Goal: Register for event/course: Register for event/course

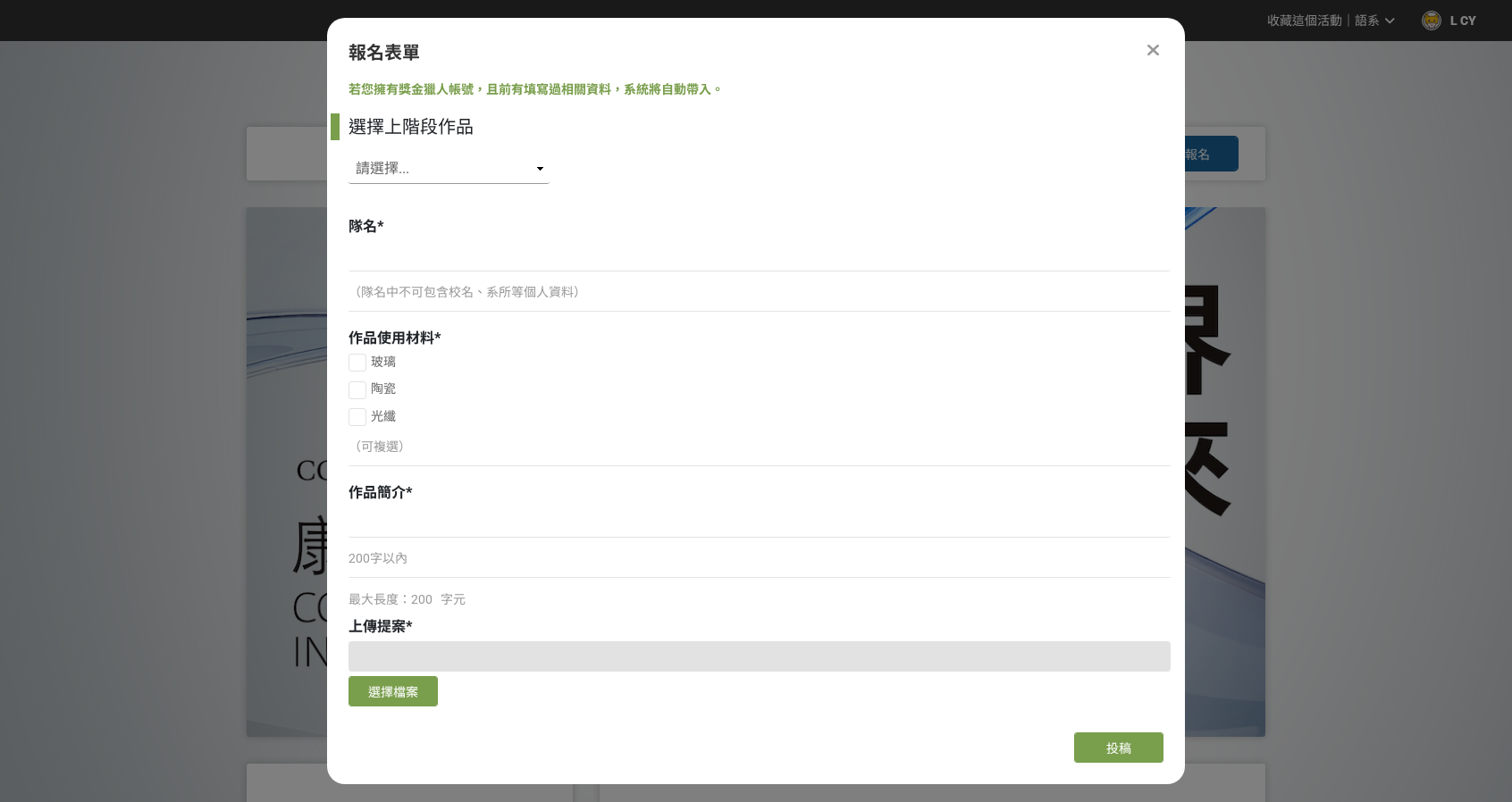
click at [430, 162] on select "請選擇... SID: 348770, 標題: (未知標題) SID: 348580, 標題: (未知標題) SID: 348207, 標題: (未知標題) …" at bounding box center [449, 169] width 201 height 31
click at [707, 182] on div "選擇上階段作品 請選擇... SID: 348770, 標題: (未知標題) SID: 348580, 標題: (未知標題) SID: 348207, 標題:…" at bounding box center [760, 153] width 822 height 79
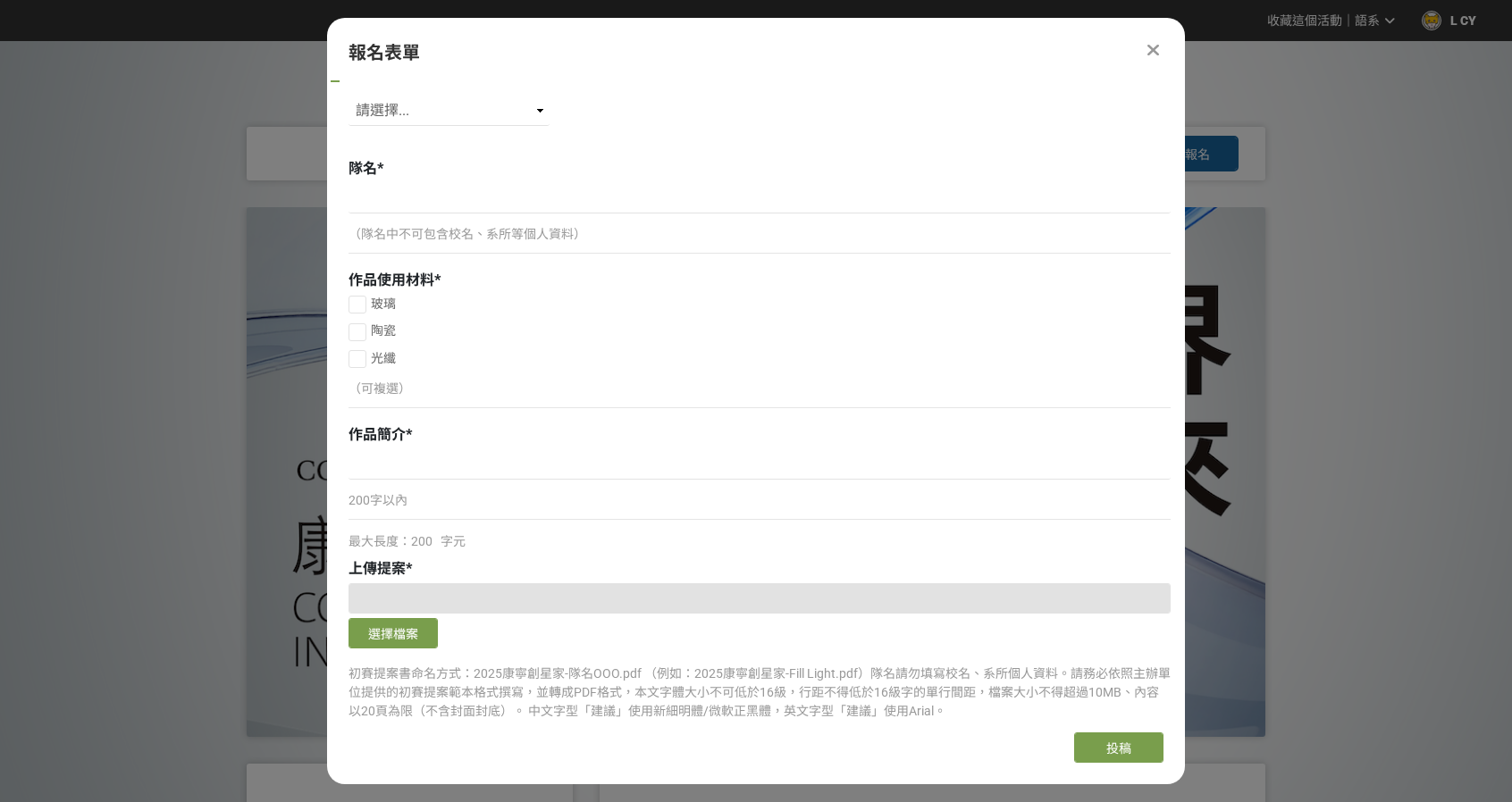
scroll to position [179, 0]
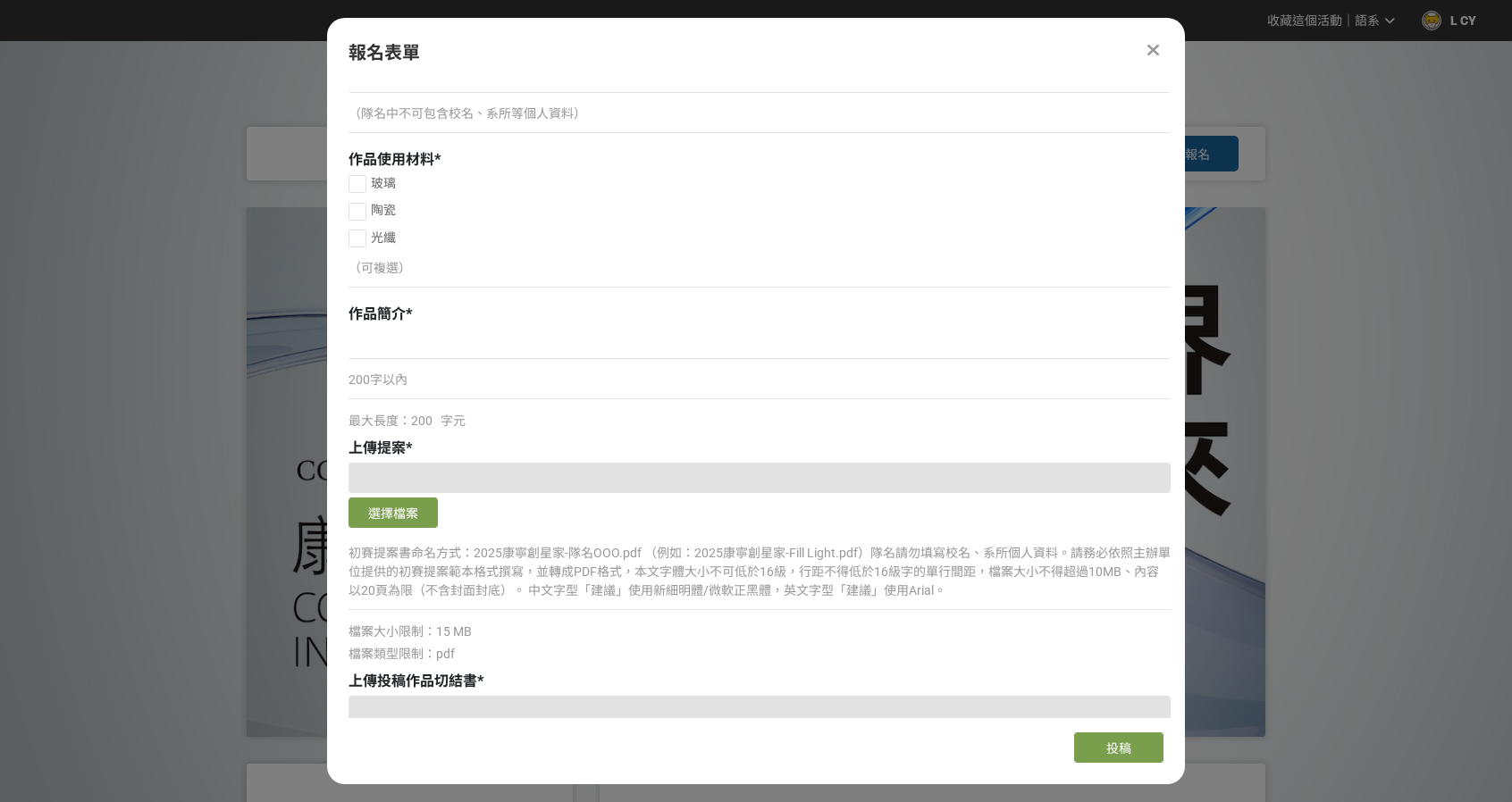
click at [377, 192] on label "玻璃" at bounding box center [760, 184] width 822 height 19
click at [361, 189] on input "玻璃" at bounding box center [355, 184] width 11 height 11
checkbox input "false"
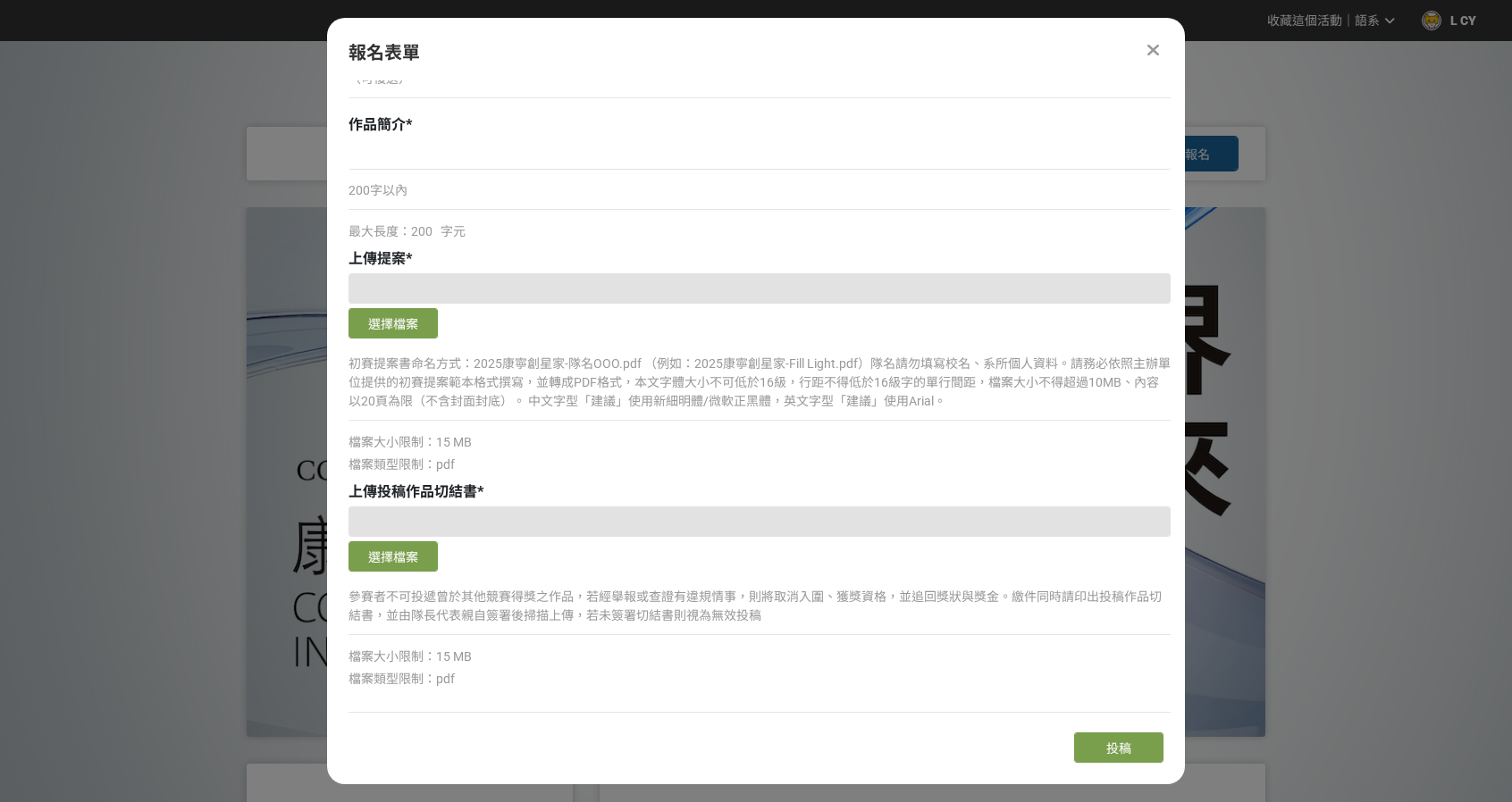
scroll to position [403, 0]
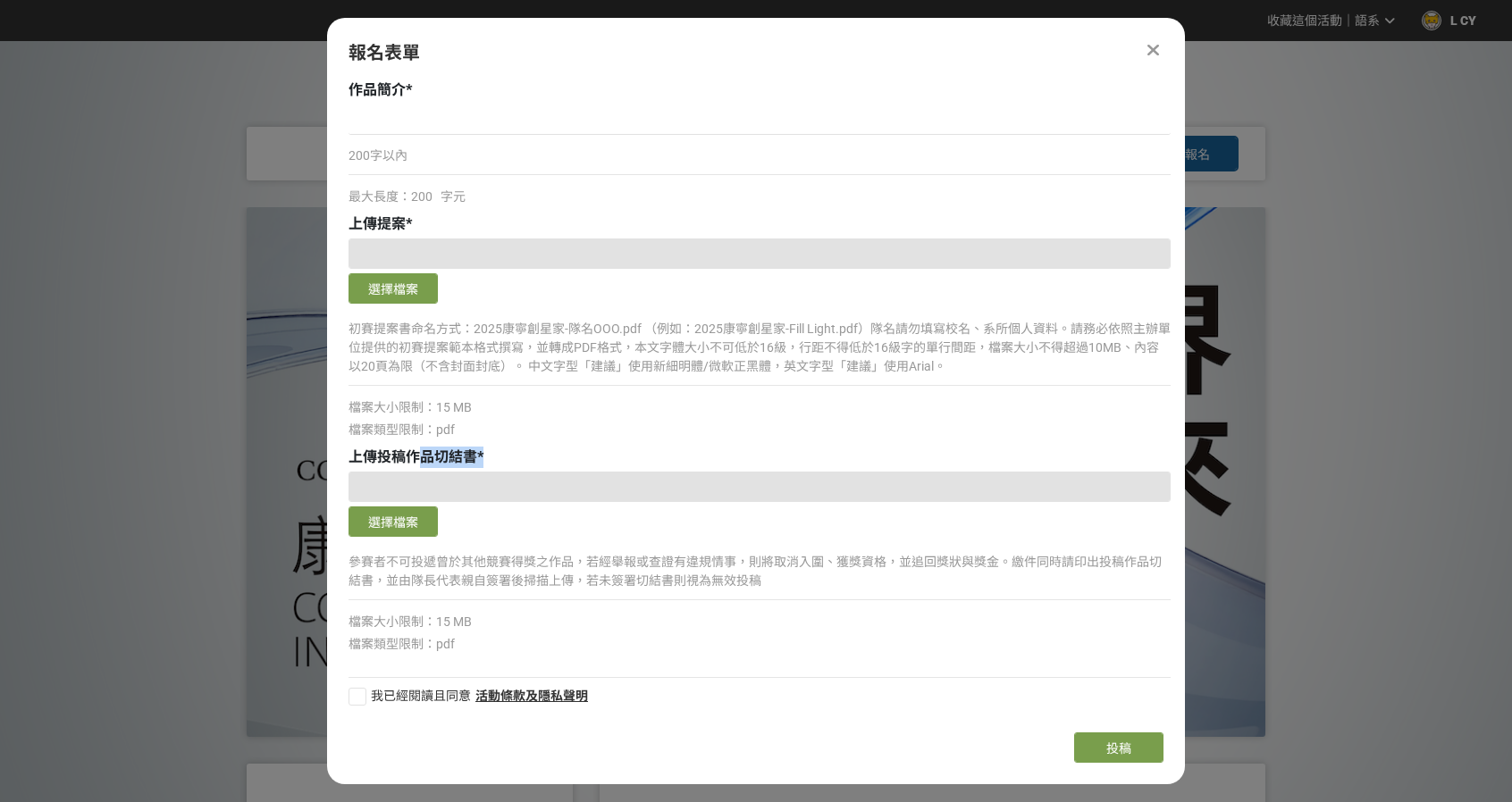
drag, startPoint x: 416, startPoint y: 457, endPoint x: 533, endPoint y: 453, distance: 117.1
click at [512, 462] on div "上傳投稿作品切結書 *" at bounding box center [760, 457] width 822 height 21
click at [659, 392] on div "初賽提案書命名方式：2025康寧創星家-隊名OOO.pdf （例如：2025康寧創星家-Fill Light.pdf）隊名請勿填寫校名、系所個人資料。請務必依…" at bounding box center [760, 356] width 822 height 78
click at [1144, 44] on div at bounding box center [1153, 50] width 21 height 21
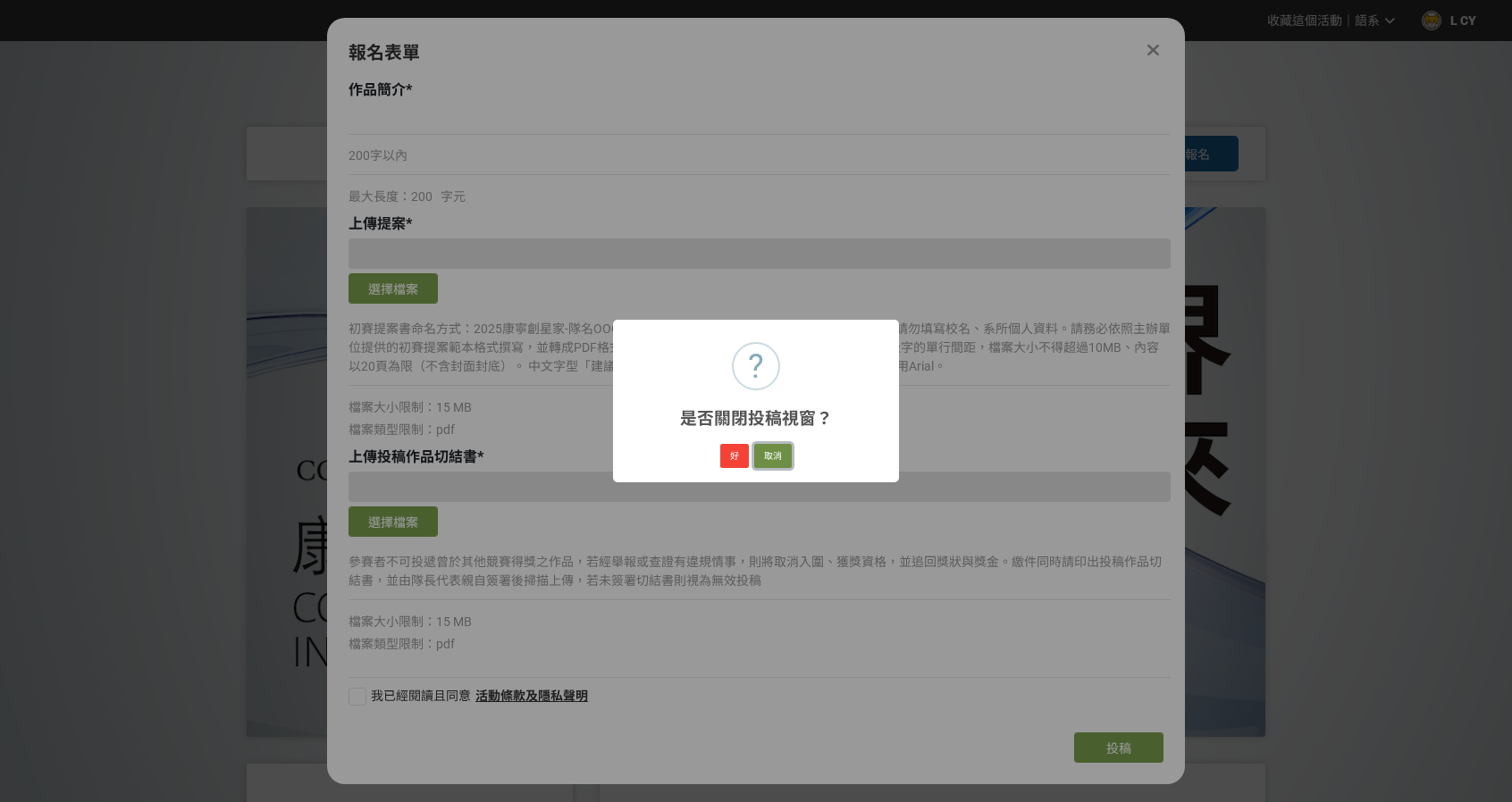
click at [777, 462] on button "取消" at bounding box center [772, 457] width 37 height 25
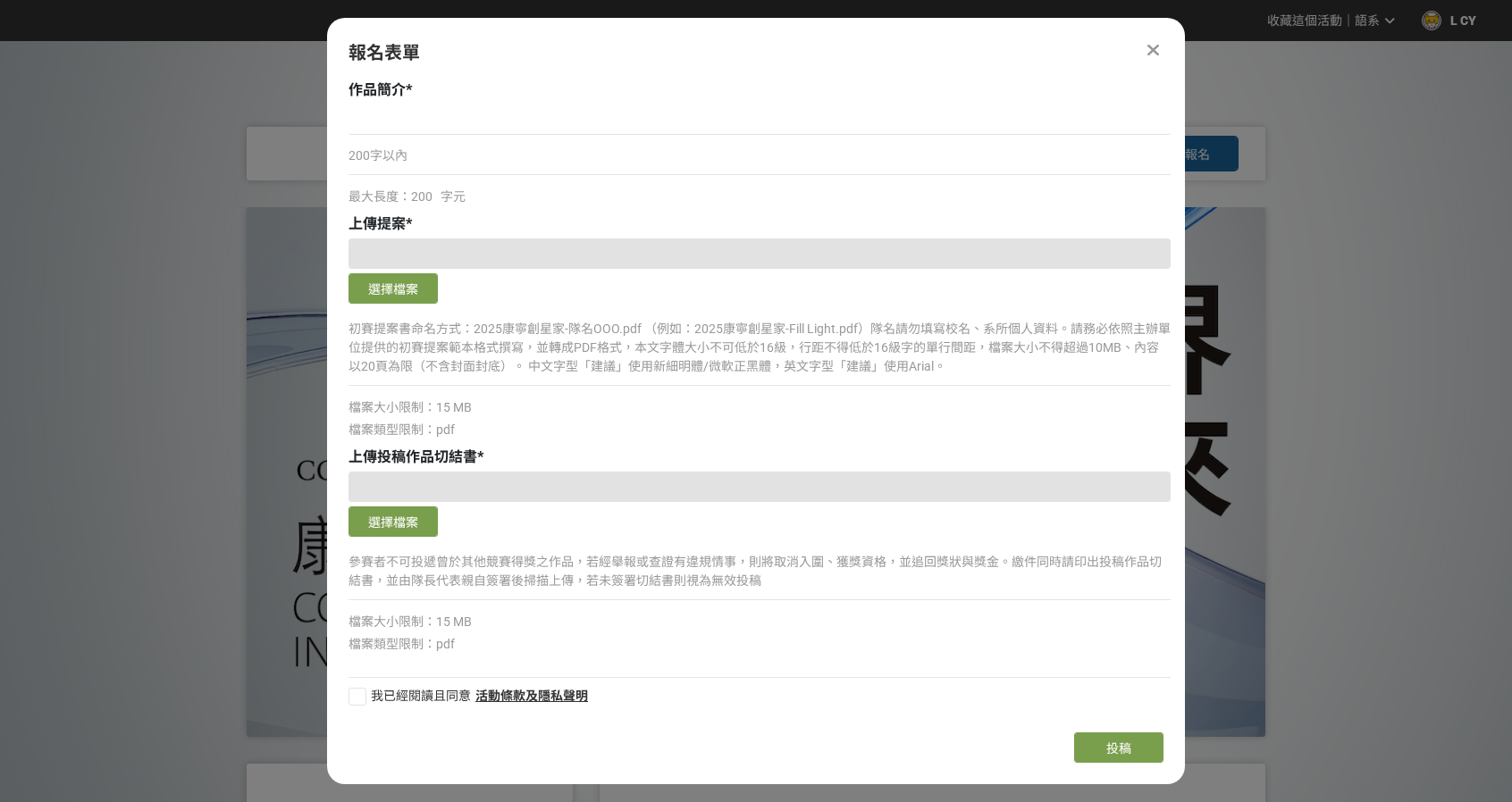
click at [54, 170] on div "首頁 比賽說明 最新公告 入圍名單 活動 Q&A 馬上報名" at bounding box center [755, 154] width 1440 height 54
click at [1163, 46] on div "報名表單" at bounding box center [755, 53] width 857 height 27
click at [1156, 50] on icon at bounding box center [1153, 50] width 11 height 18
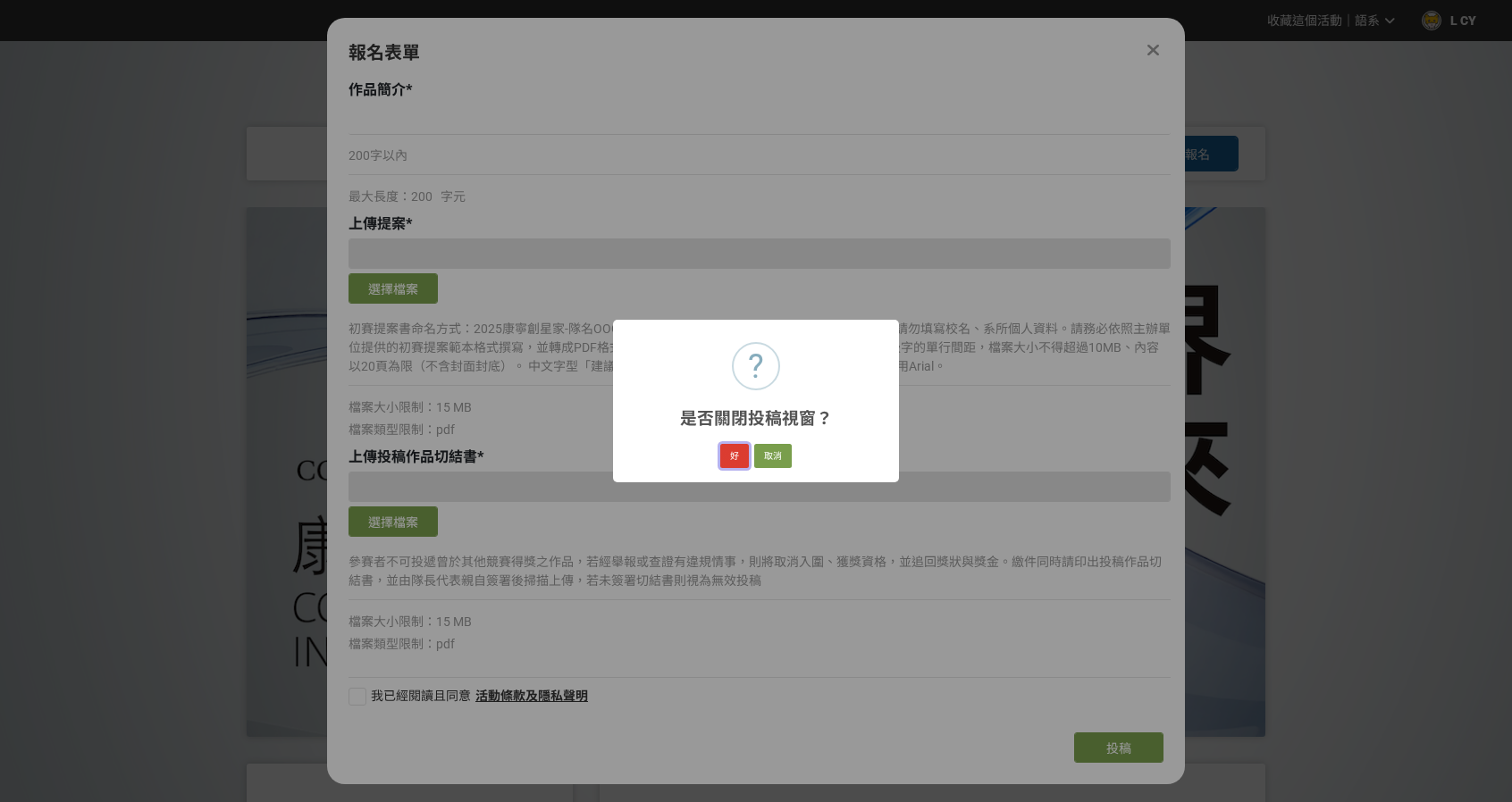
click at [733, 459] on button "好" at bounding box center [734, 457] width 29 height 25
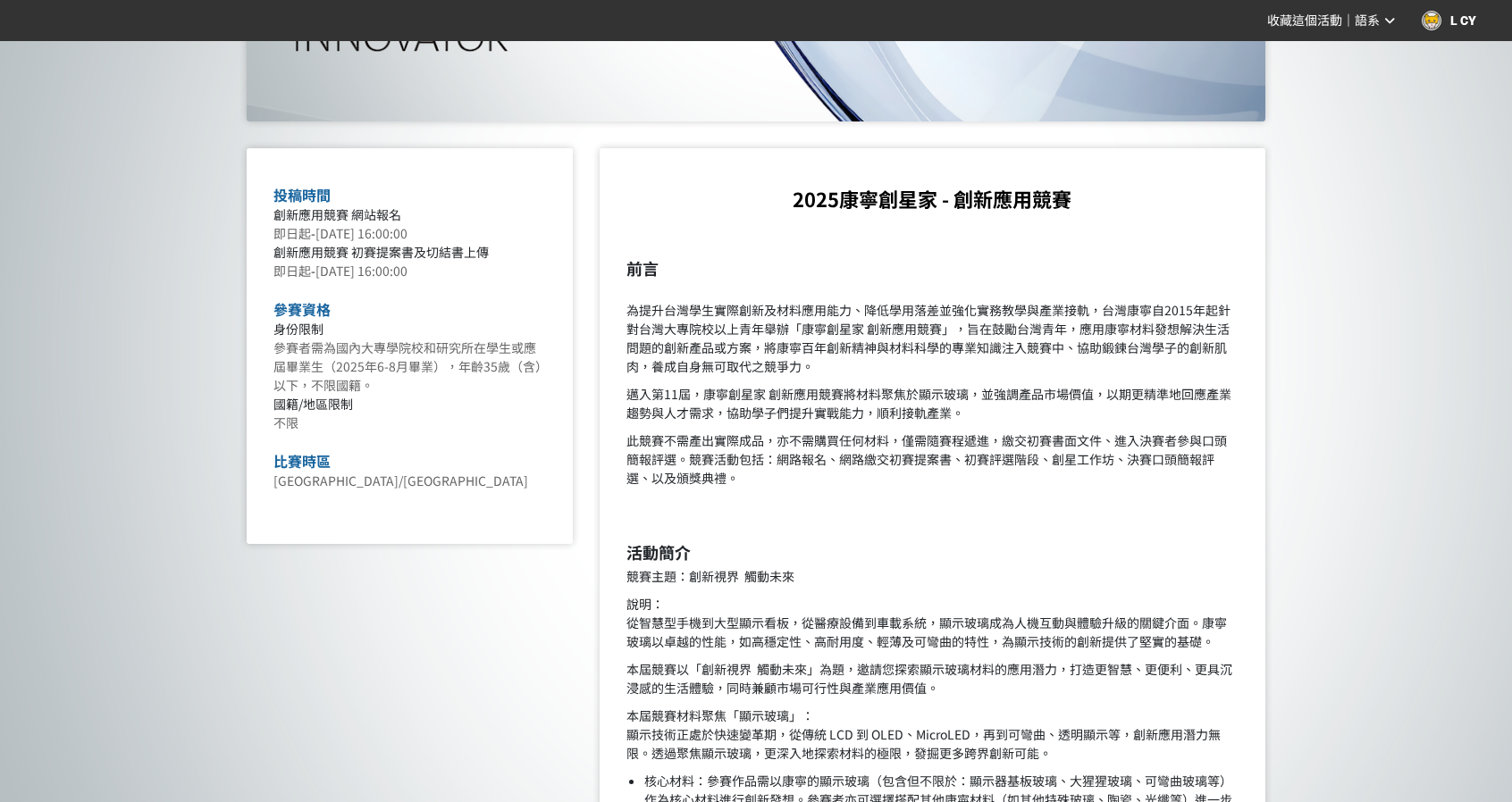
scroll to position [625, 0]
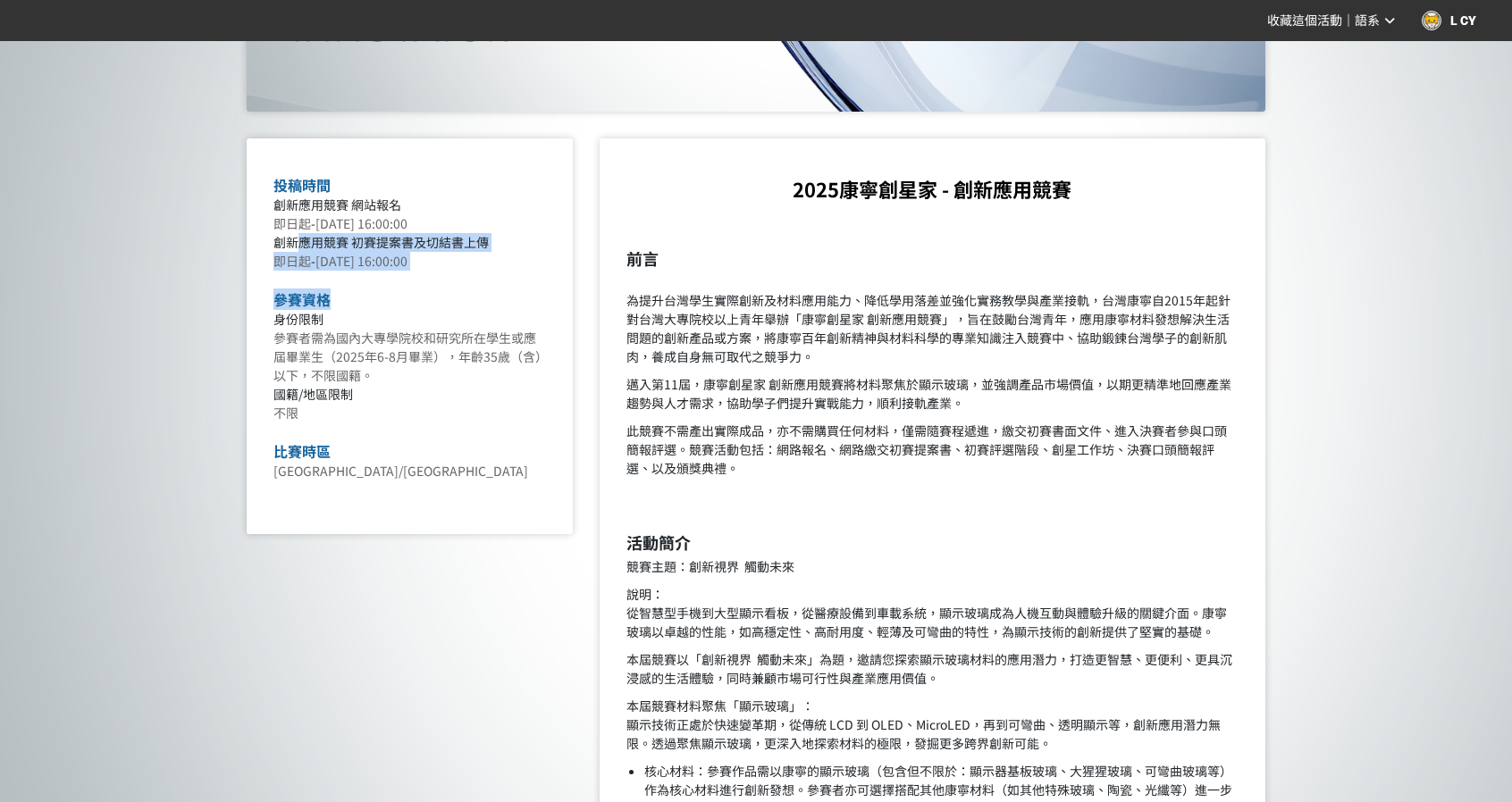
drag, startPoint x: 300, startPoint y: 249, endPoint x: 437, endPoint y: 285, distance: 141.7
click at [419, 280] on div "投稿時間 創新應用競賽 網站報名 即日起 - [DATE] 16:00:00 創新應用競賽 初賽提案書及切結書上傳 即日起 - [DATE] 16:00:00…" at bounding box center [409, 336] width 326 height 396
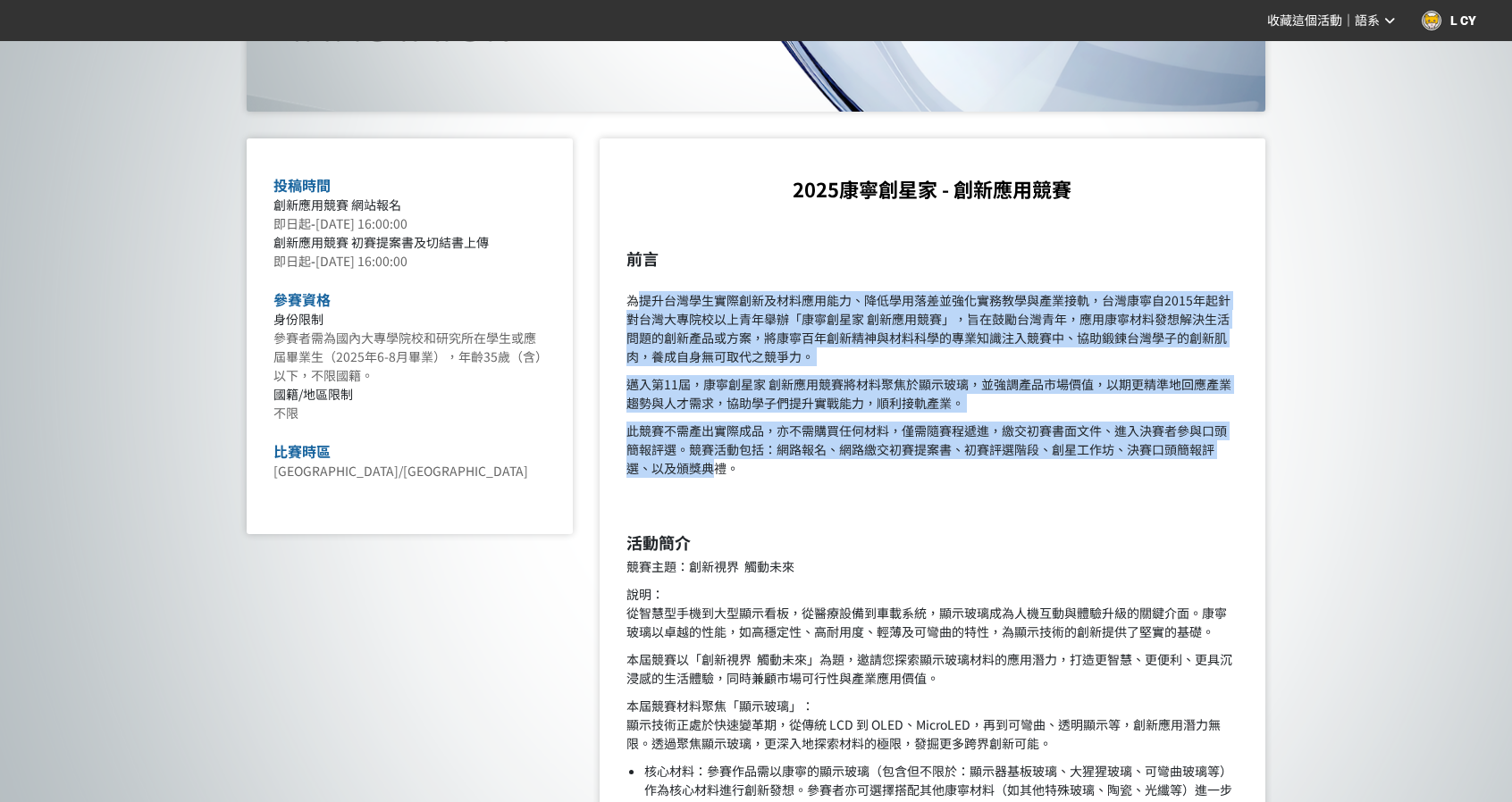
drag, startPoint x: 637, startPoint y: 301, endPoint x: 719, endPoint y: 469, distance: 186.9
click at [731, 443] on p "此競賽不需產出實際成品，亦不需購買任何材料，僅需隨賽程遞進，繳交初賽書面文件、進入決賽者參與口頭簡報評選。競賽活動包括：網路報名、網路繳交初賽提案書、初賽評選…" at bounding box center [932, 449] width 612 height 56
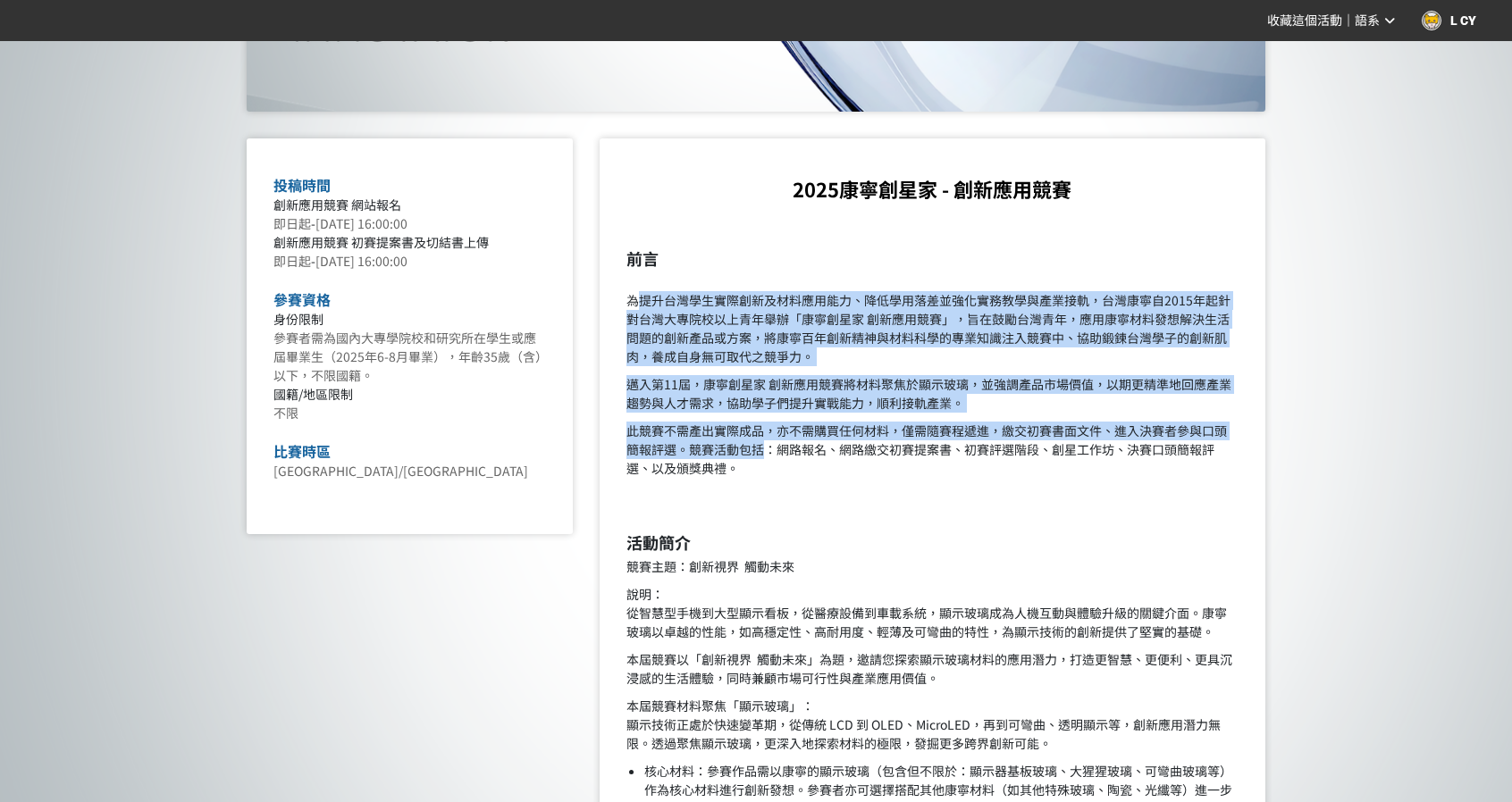
drag, startPoint x: 626, startPoint y: 327, endPoint x: 784, endPoint y: 471, distance: 213.8
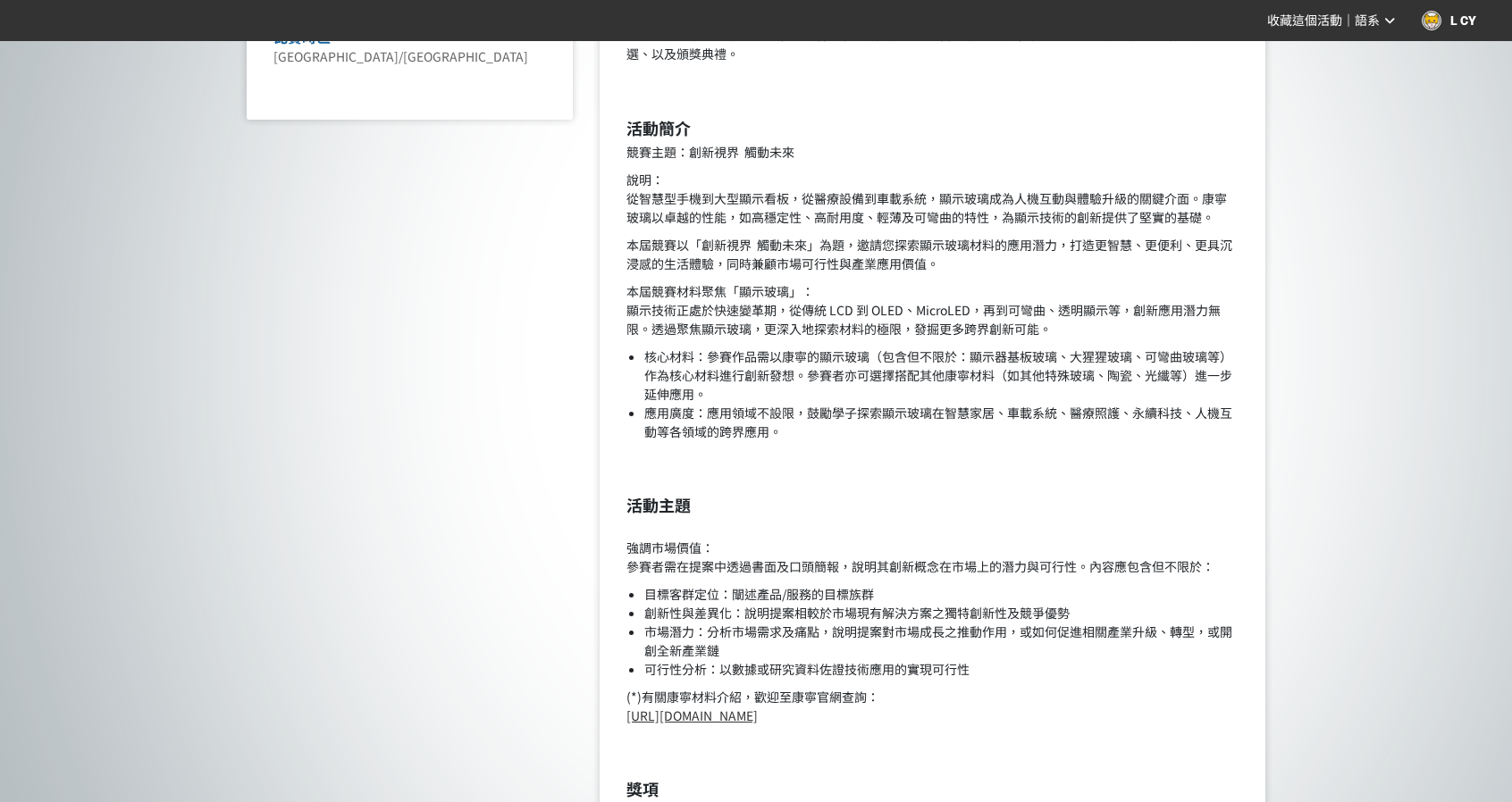
scroll to position [1073, 0]
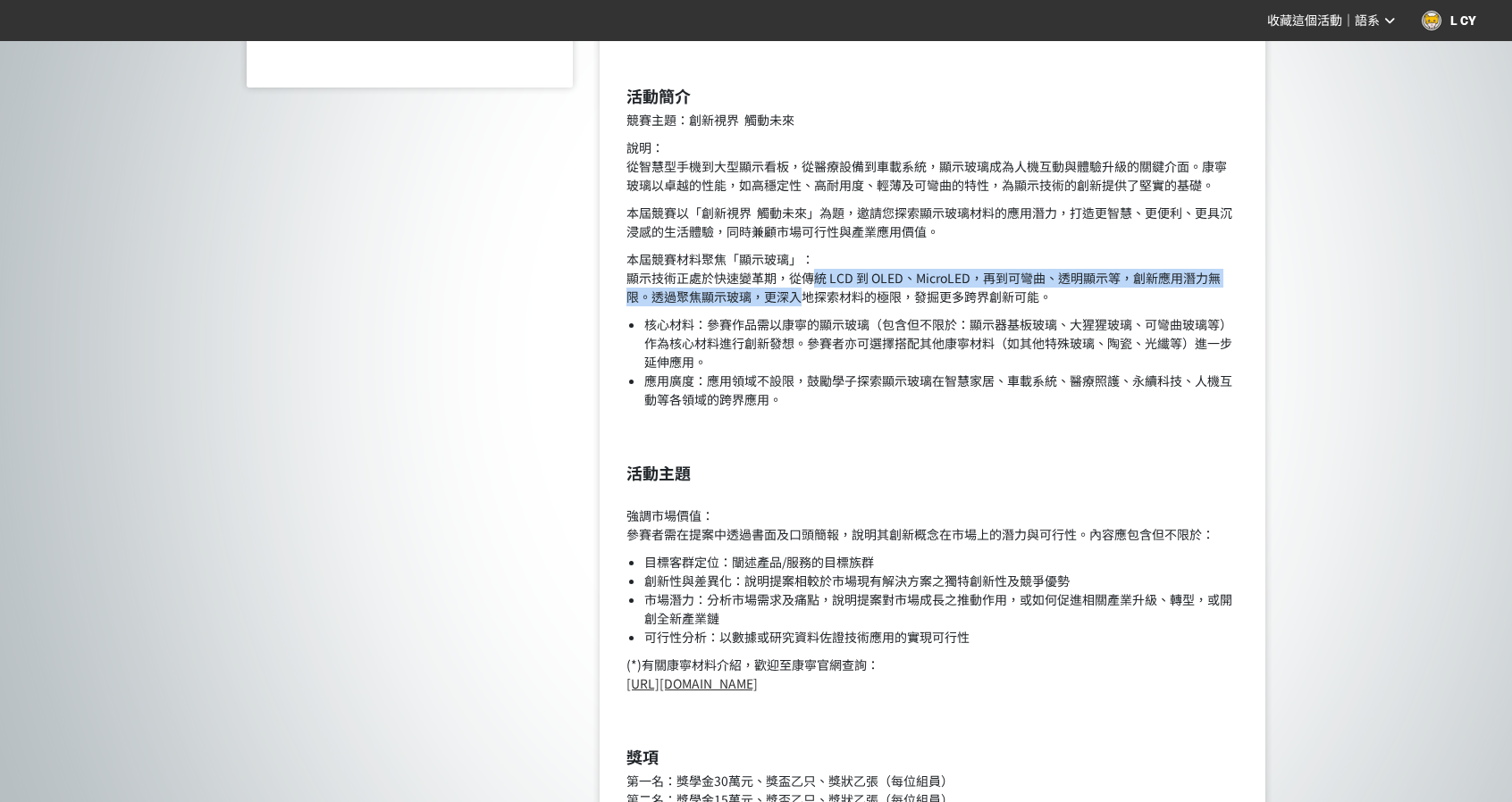
drag, startPoint x: 807, startPoint y: 294, endPoint x: 810, endPoint y: 281, distance: 13.3
click at [810, 281] on p "本屆競賽材料聚焦「顯示玻璃」： 顯示技術正處於快速變革期，從傳統 LCD 到 OLED、MicroLED，再到可彎曲、透明顯示等，創新應用潛力無限。透過聚焦顯…" at bounding box center [932, 278] width 612 height 56
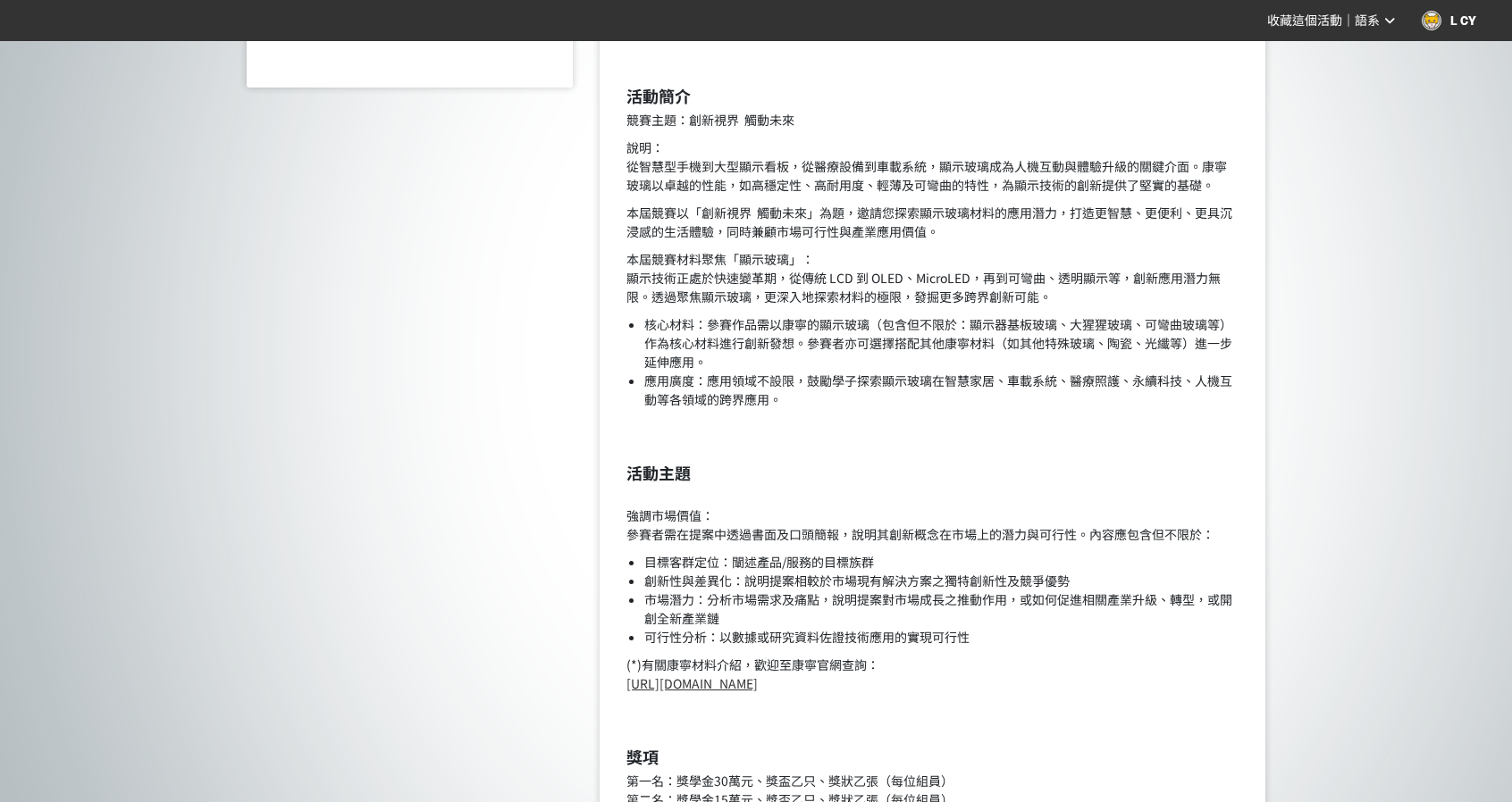
click at [874, 342] on li "核心材料：參賽作品需以康寧的顯示玻璃（包含但不限於：顯示器基板玻璃、大猩猩玻璃、可彎曲玻璃等）作為核心材料進行創新發想。參賽者亦可選擇搭配其他康寧材料（如其他…" at bounding box center [941, 343] width 594 height 56
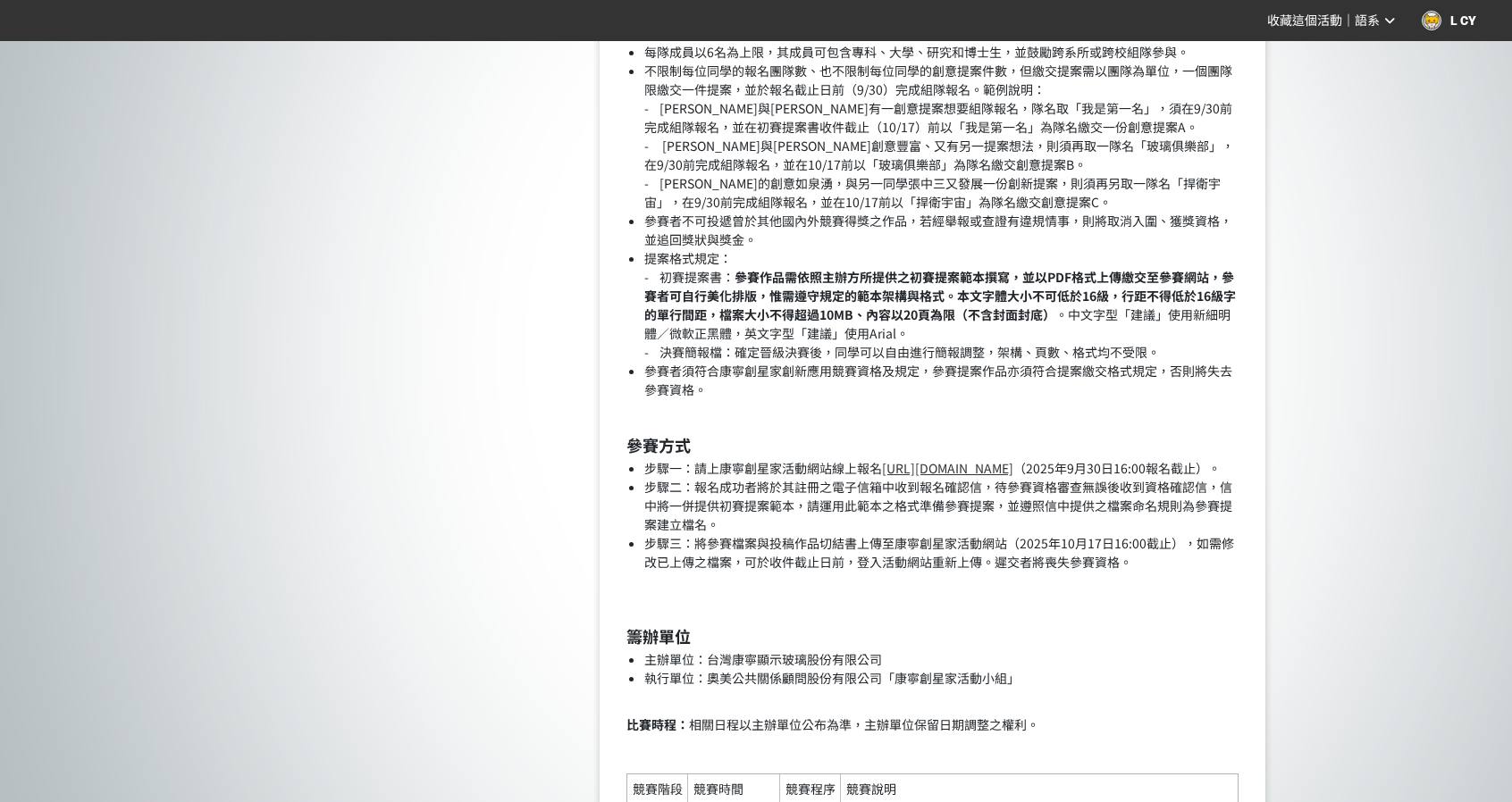
scroll to position [2144, 0]
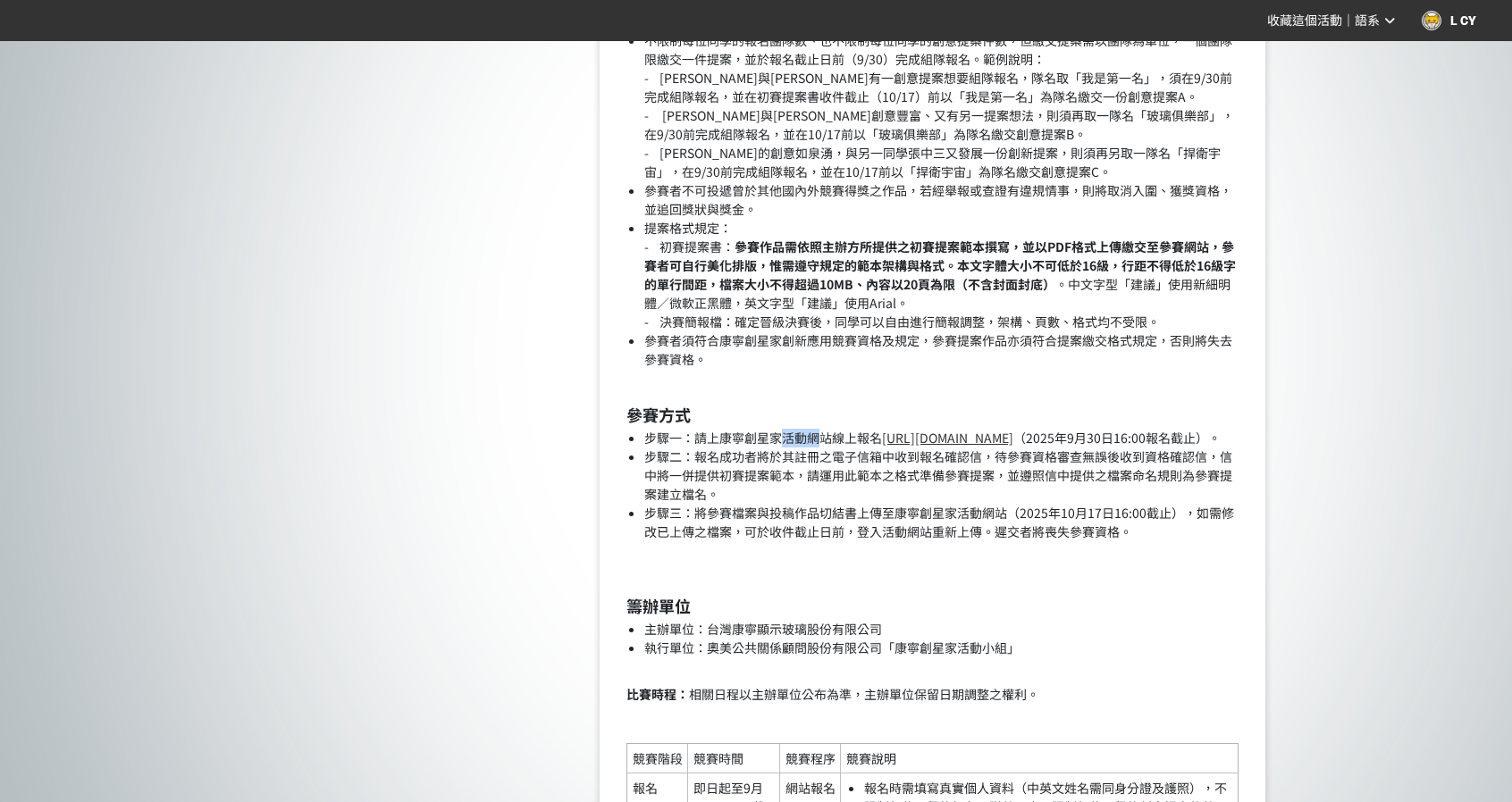
drag, startPoint x: 782, startPoint y: 442, endPoint x: 817, endPoint y: 444, distance: 35.1
click at [817, 444] on li "步驟一：請上康寧創星家活動網站線上報名 [URL][DOMAIN_NAME] （[DATE]16:00報名截止）。" at bounding box center [941, 439] width 594 height 19
click at [831, 497] on li "步驟二：報名成功者將於其註冊之電子信箱中收到報名確認信，待參賽資格審查無誤後收到資格確認信，信中將一併提供初賽提案範本，請運用此範本之格式準備參賽提案，並遵照…" at bounding box center [941, 475] width 594 height 56
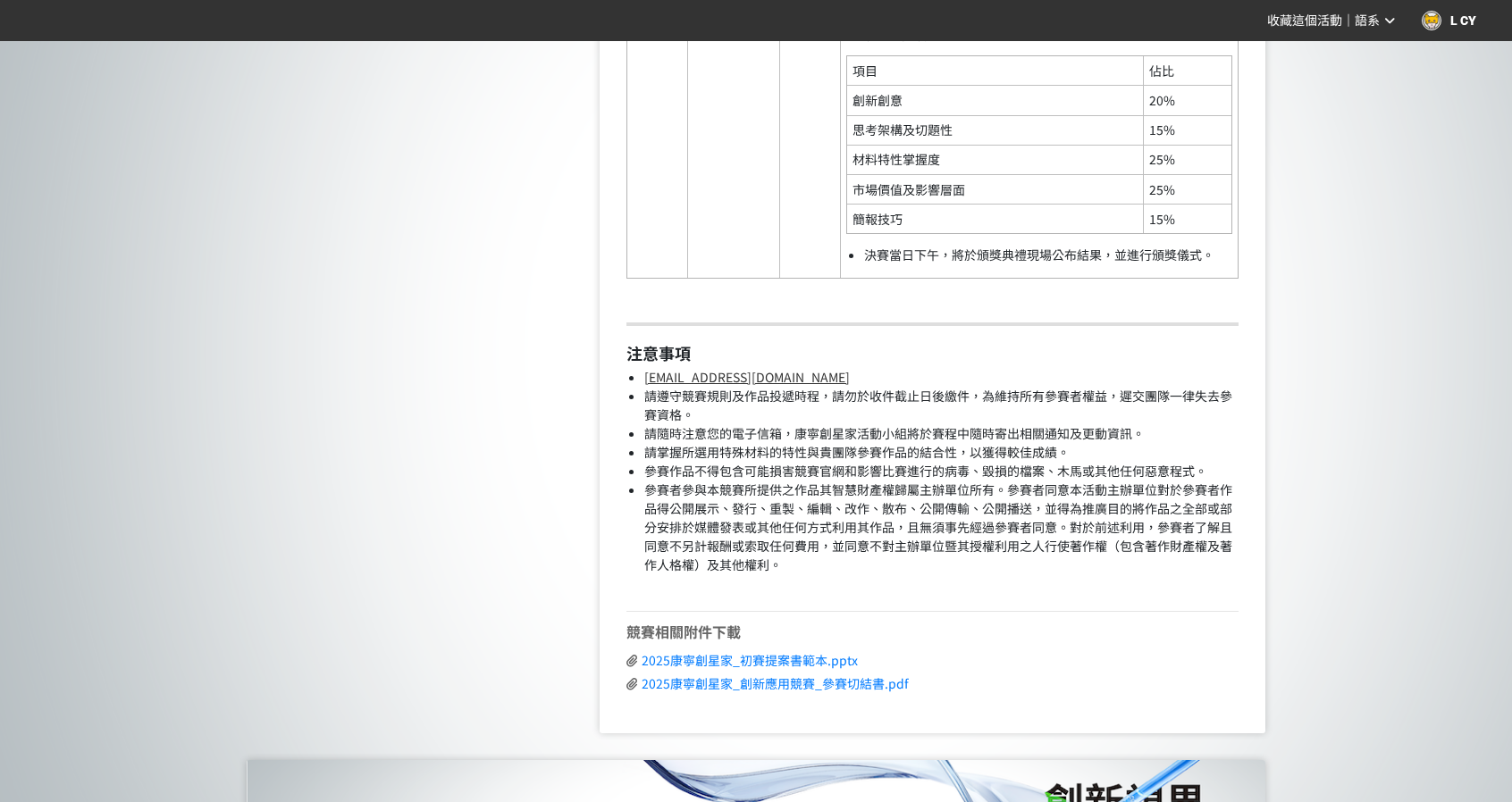
scroll to position [4289, 0]
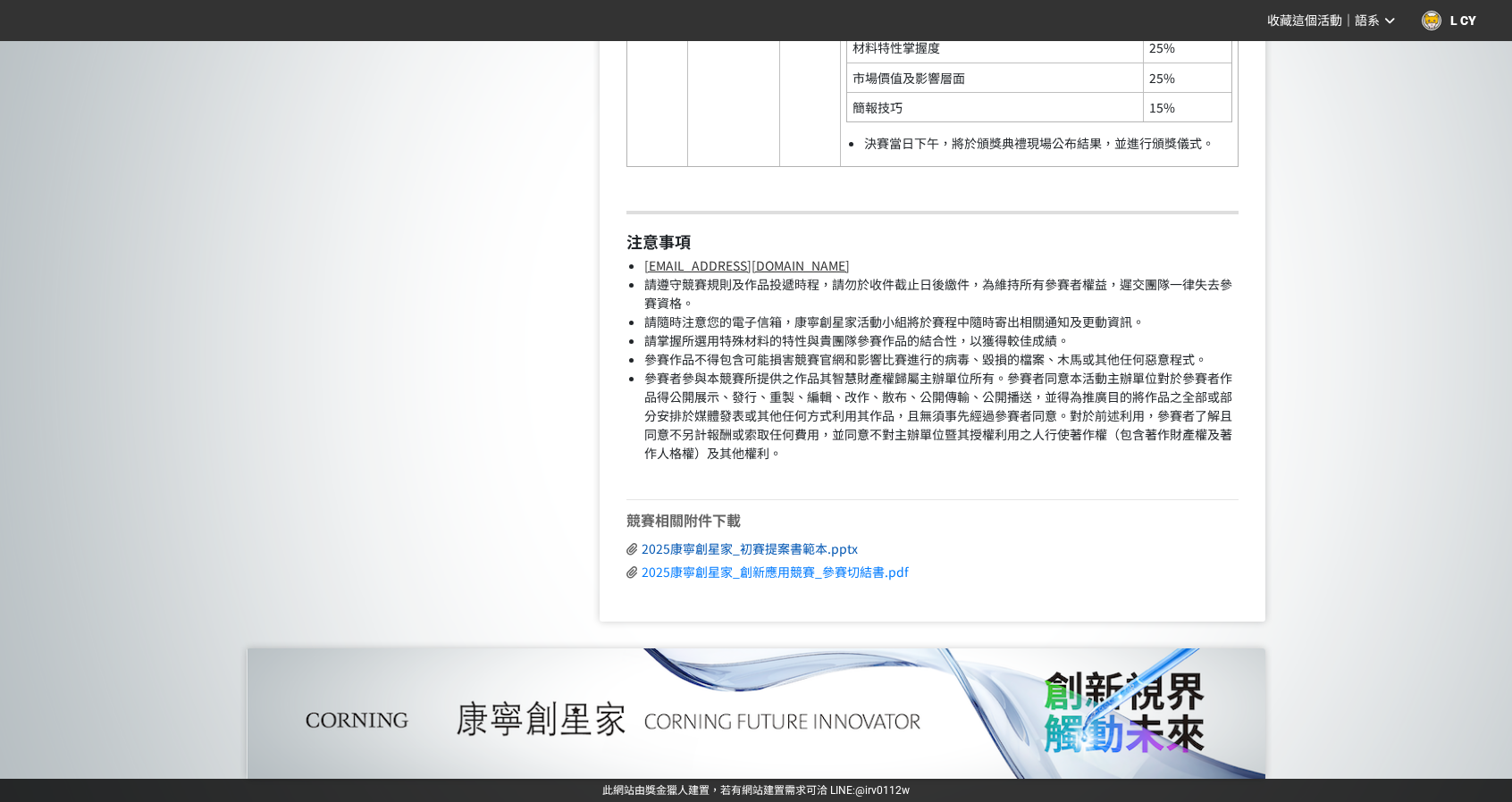
click at [822, 557] on span "2025康寧創星家_初賽提案書範本.pptx" at bounding box center [749, 549] width 216 height 18
click at [779, 554] on span "2025康寧創星家_初賽提案書範本.pptx" at bounding box center [749, 549] width 216 height 18
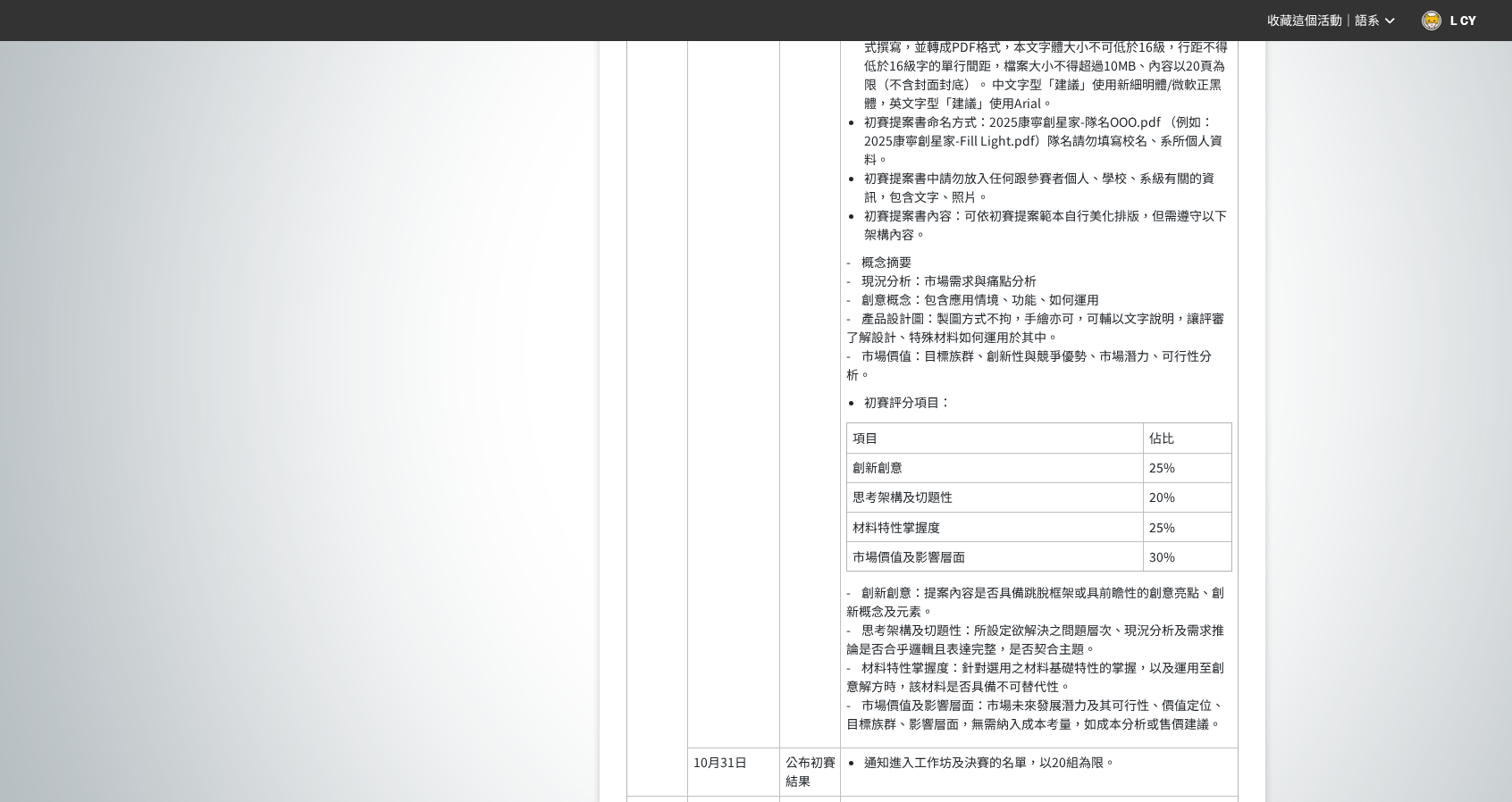
scroll to position [3128, 0]
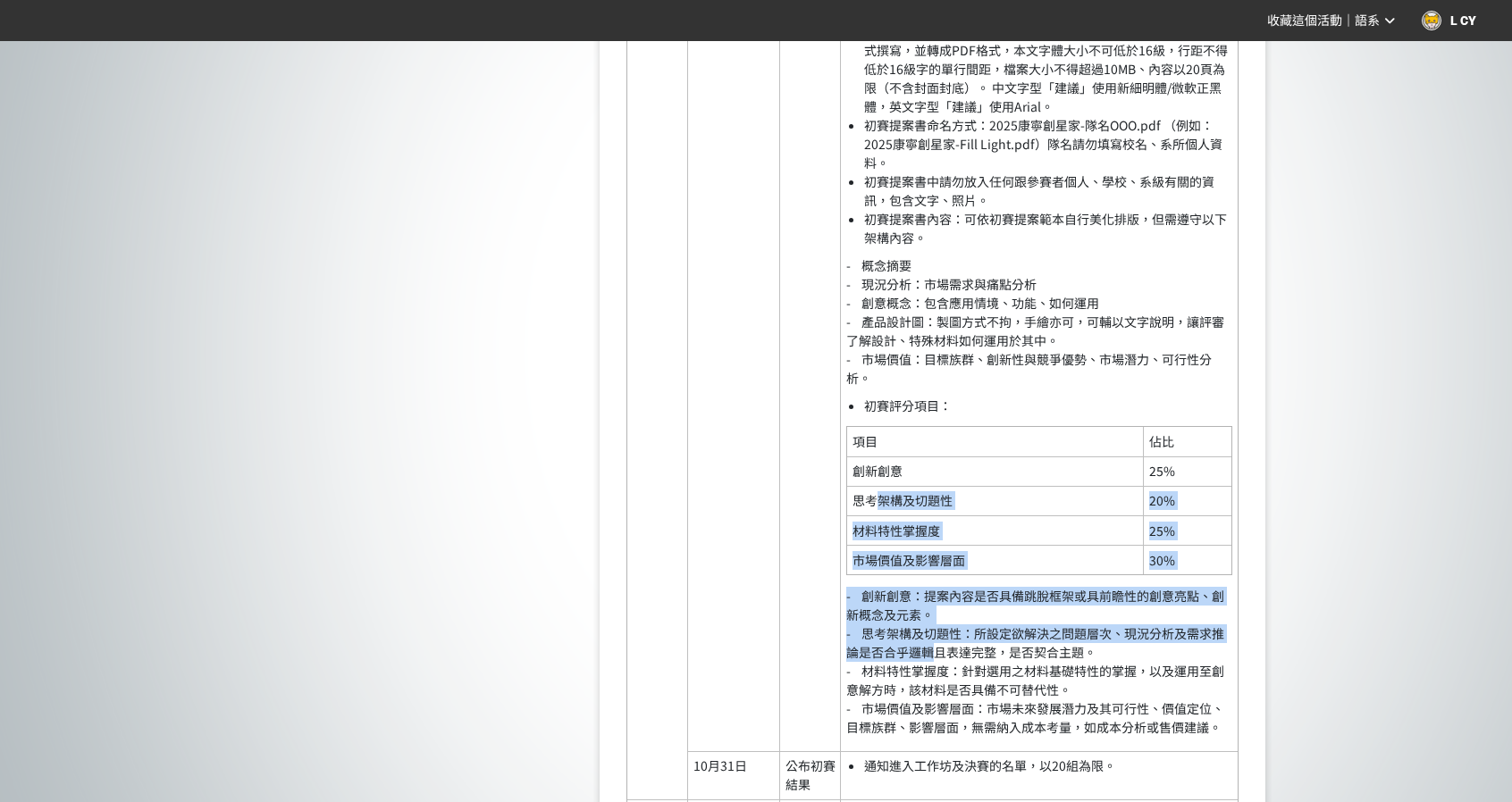
drag, startPoint x: 879, startPoint y: 507, endPoint x: 940, endPoint y: 680, distance: 183.4
click at [935, 669] on td "於[DATE]16:00前將初賽提案書上傳至康寧創星家活動網站。 繳件同時請印出投稿作品切結書，並由隊長代表親自簽署後掃描上傳。（若未簽署切結書則視為無效投稿…" at bounding box center [1040, 356] width 398 height 791
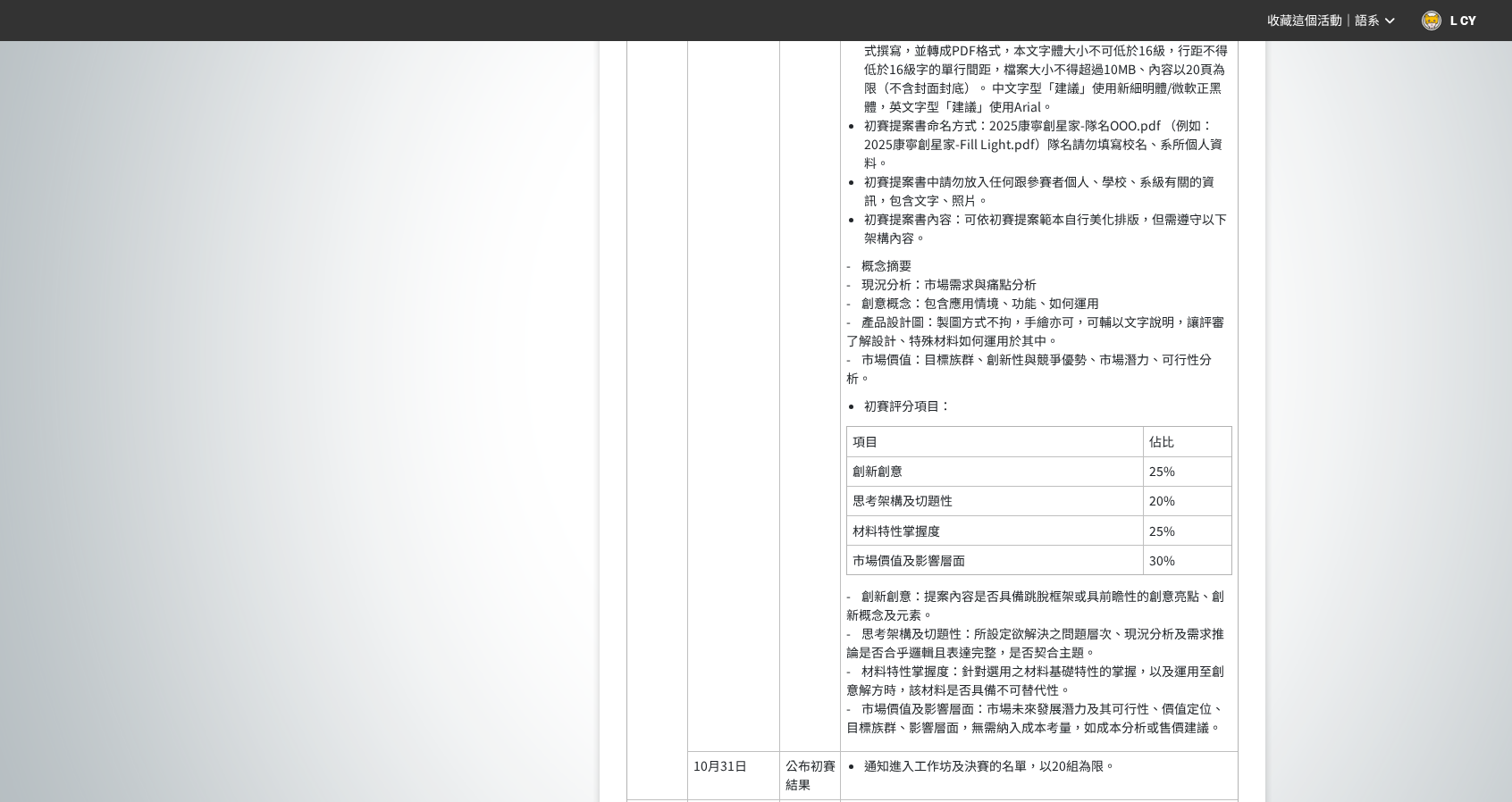
click at [965, 712] on p "- 創新創意：提案內容是否具備跳脫框架或具前瞻性的創意亮點、創新概念及元素。 - 思考架構及切題性：所設定欲解決之問題層次、現況分析及需求推論是否合乎邏輯且表…" at bounding box center [1039, 661] width 386 height 150
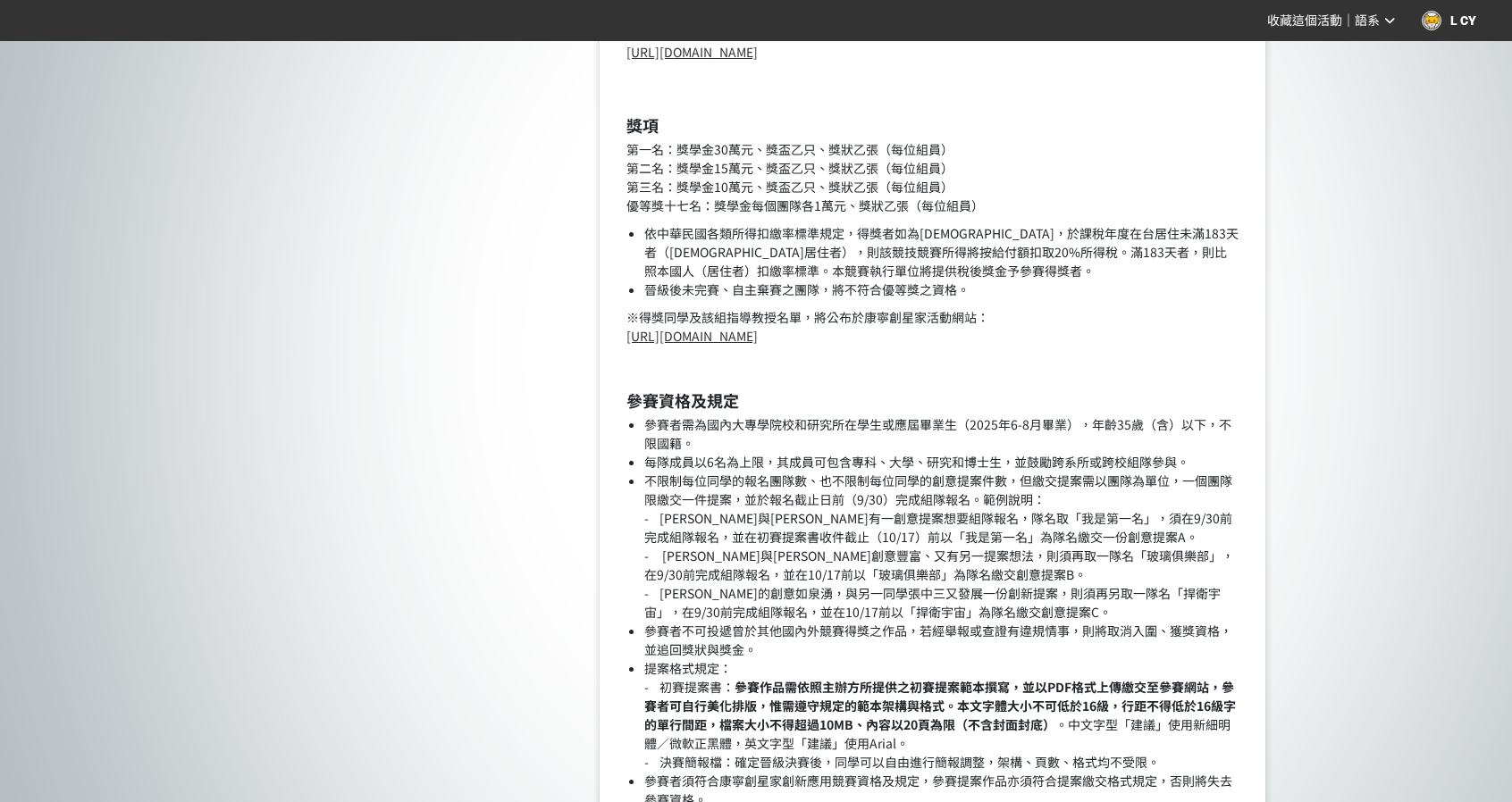
scroll to position [1698, 0]
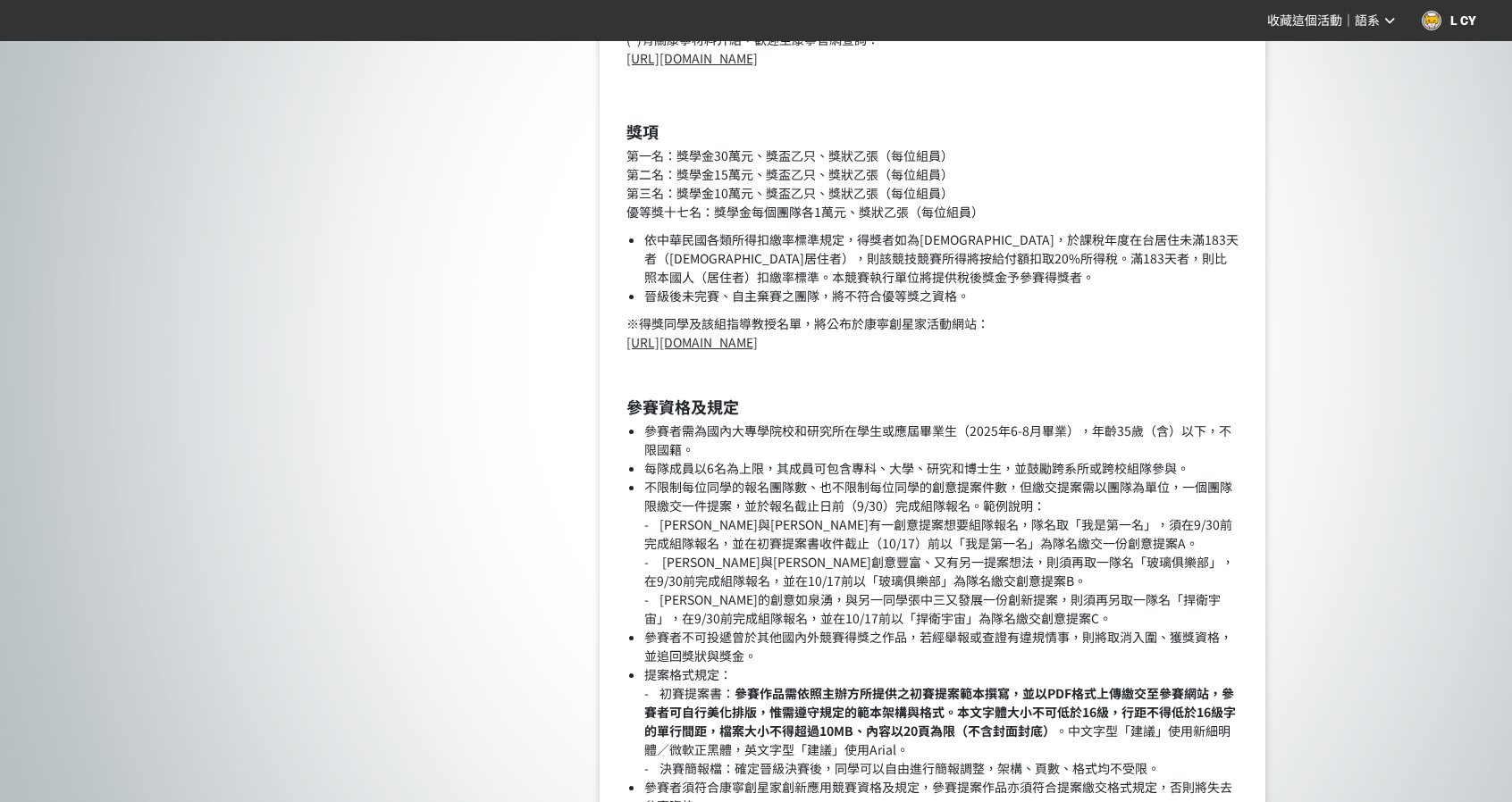
click at [956, 262] on li "依中華民國各類所得扣繳率標準規定，得獎者如為[DEMOGRAPHIC_DATA]，於課稅年度在台居住未滿183天者（[DEMOGRAPHIC_DATA]居住者…" at bounding box center [941, 258] width 594 height 56
